Goal: Task Accomplishment & Management: Manage account settings

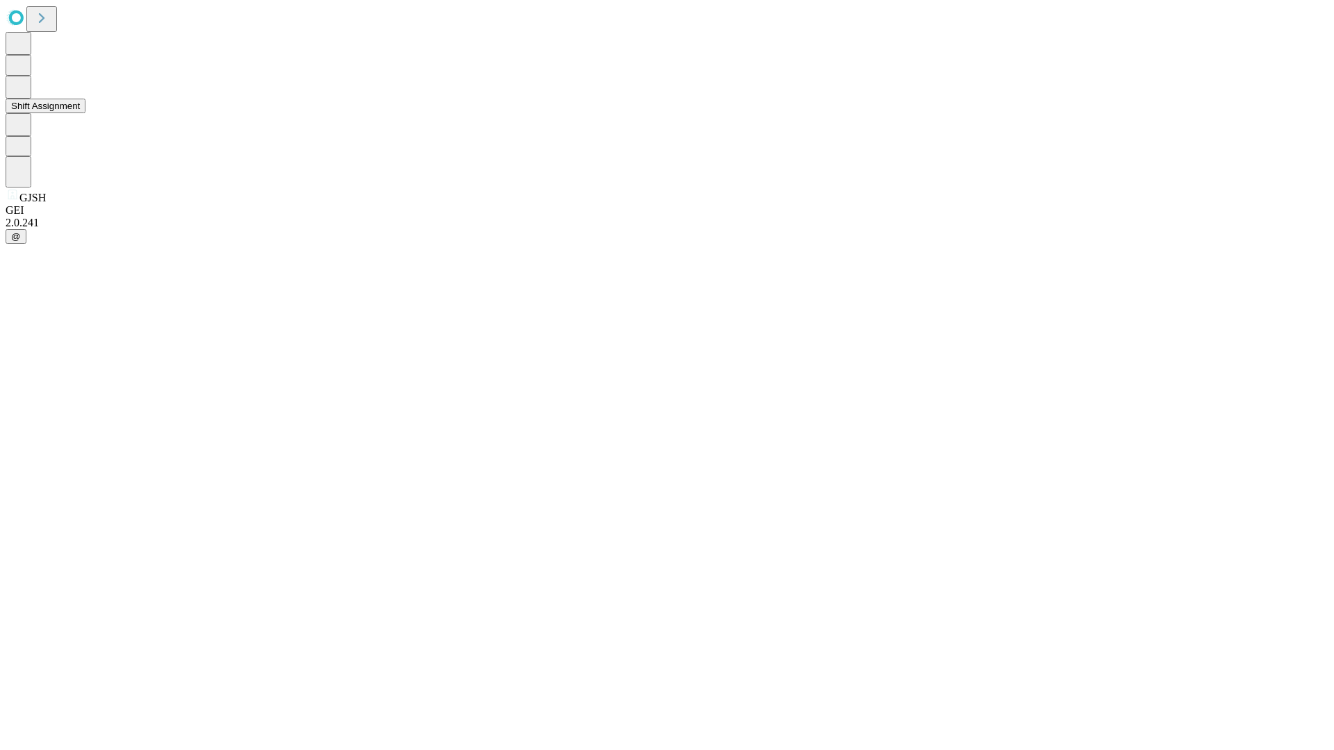
click at [85, 113] on button "Shift Assignment" at bounding box center [46, 106] width 80 height 15
